Goal: Transaction & Acquisition: Purchase product/service

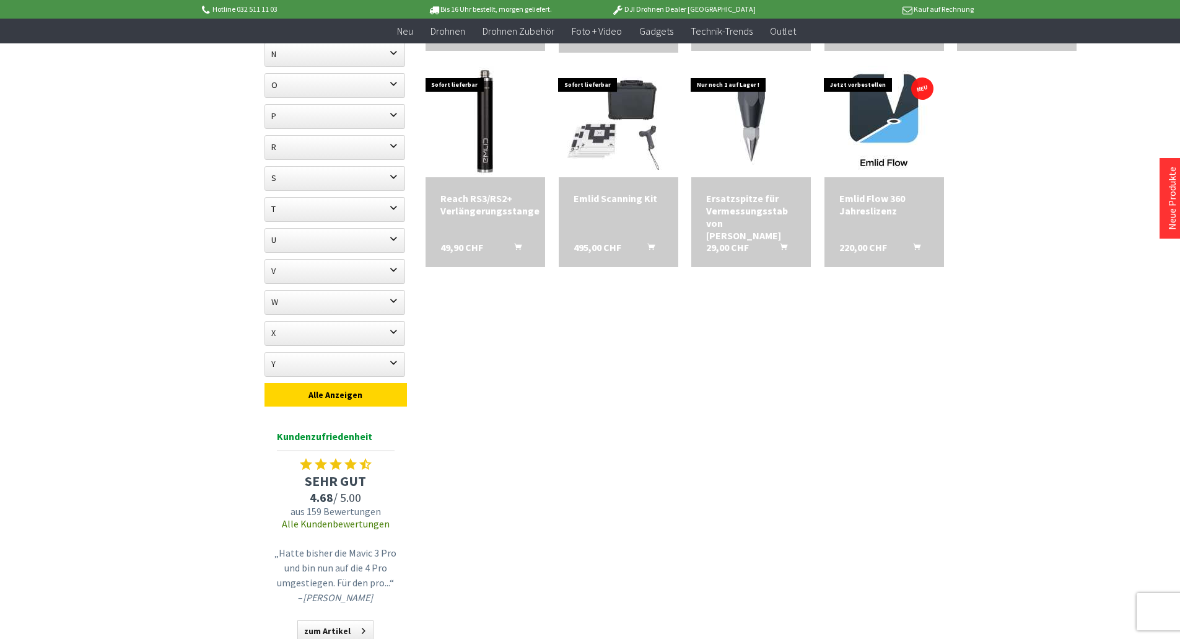
scroll to position [455, 0]
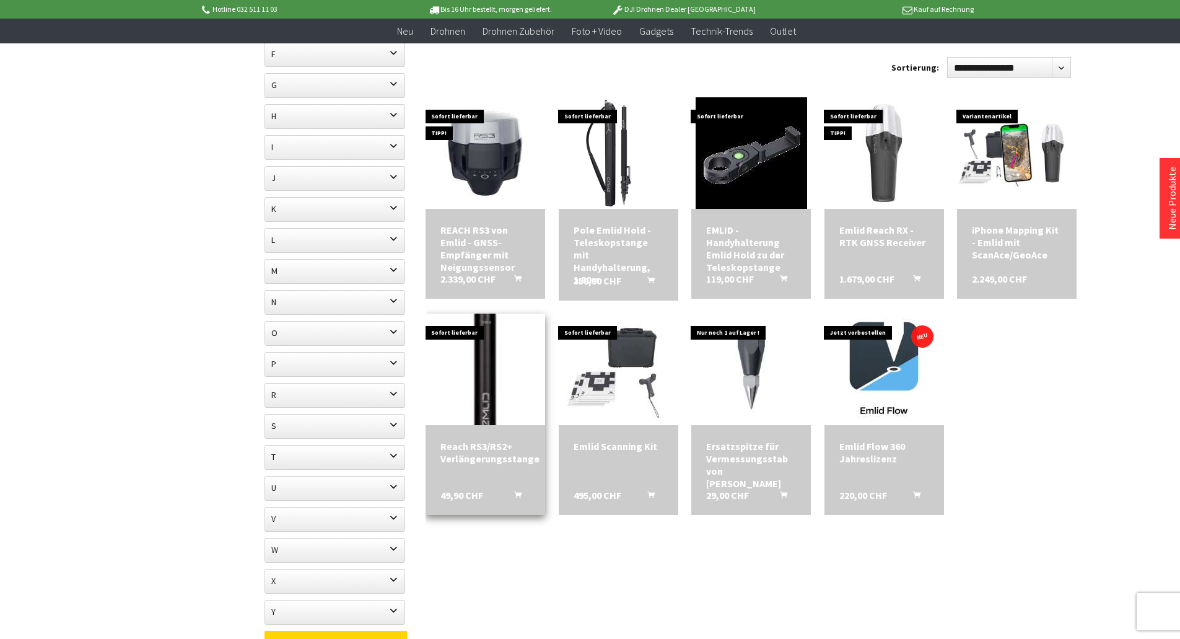
click at [491, 376] on img at bounding box center [485, 369] width 156 height 156
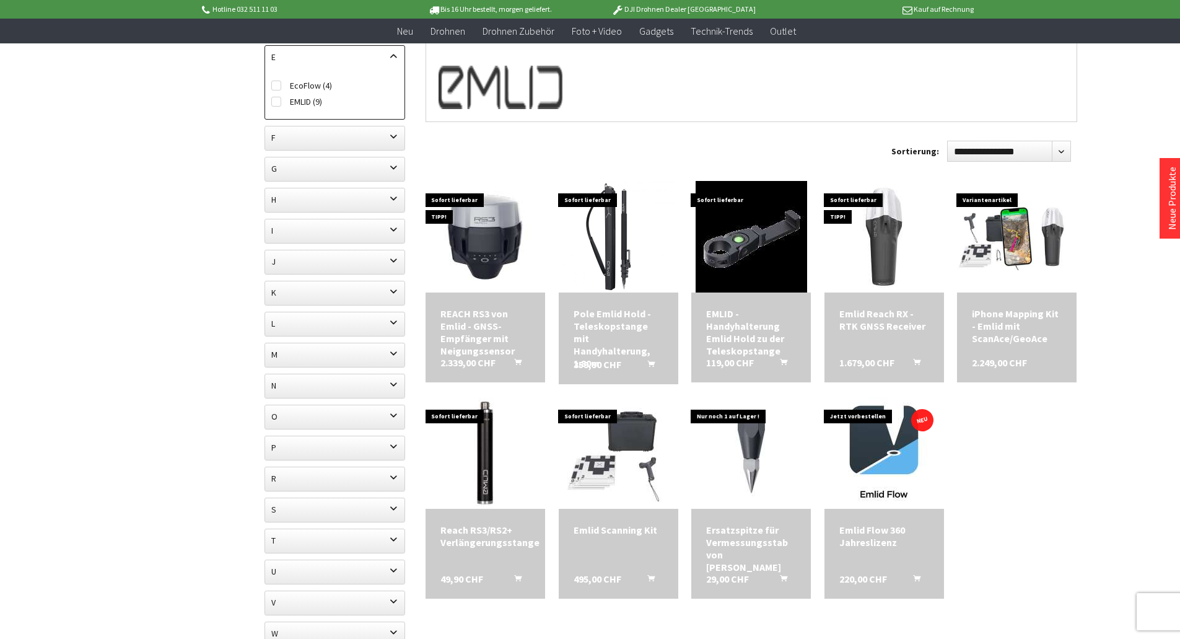
scroll to position [393, 0]
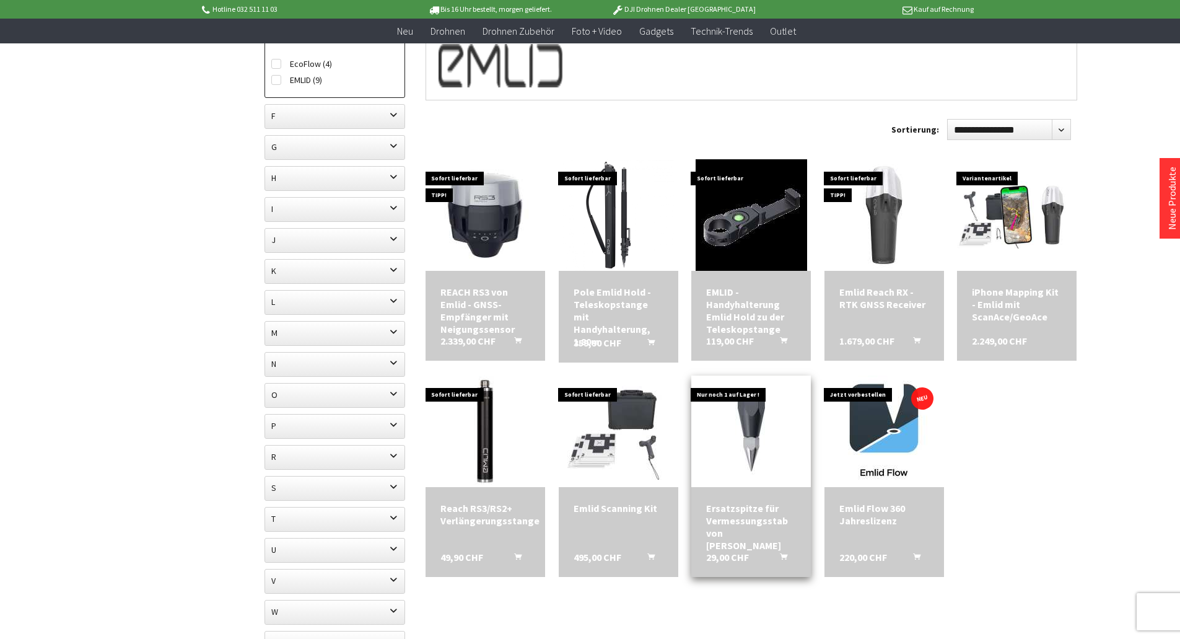
click at [736, 518] on div "Ersatzspitze für Vermessungsstab von Emlid" at bounding box center [751, 527] width 90 height 50
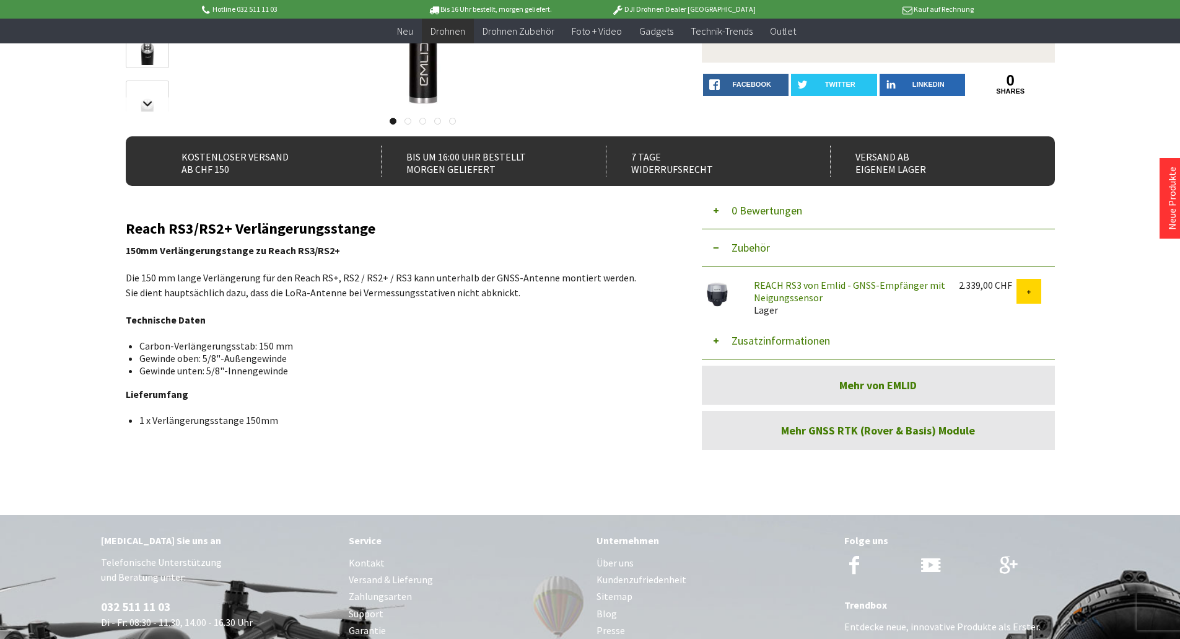
scroll to position [372, 0]
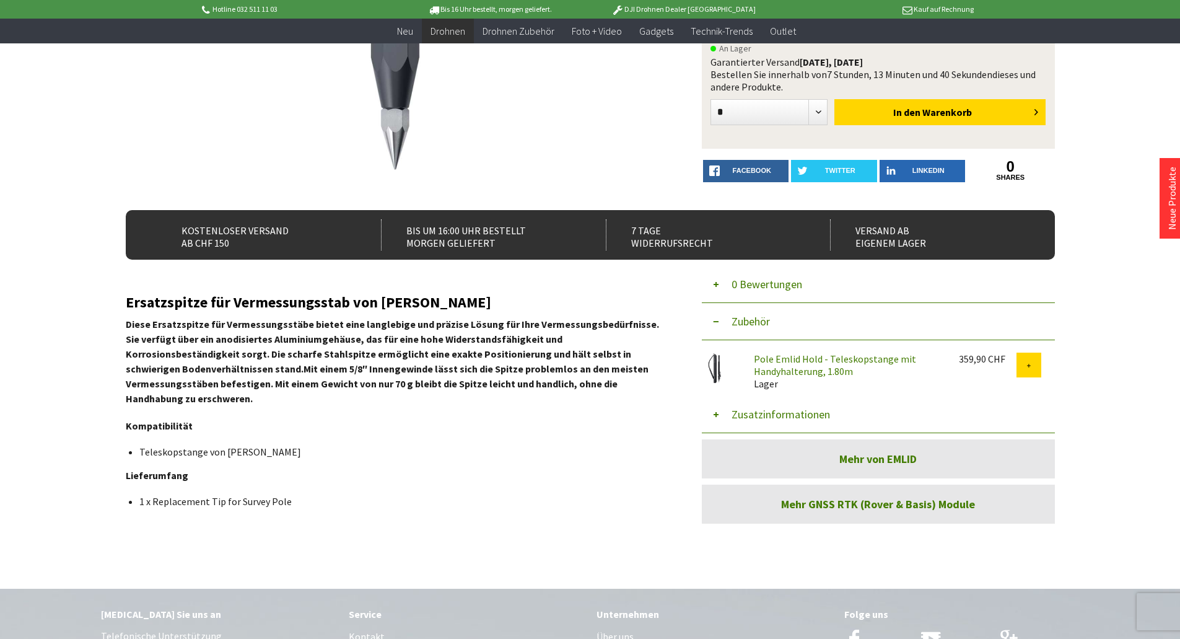
scroll to position [186, 0]
